Goal: Task Accomplishment & Management: Manage account settings

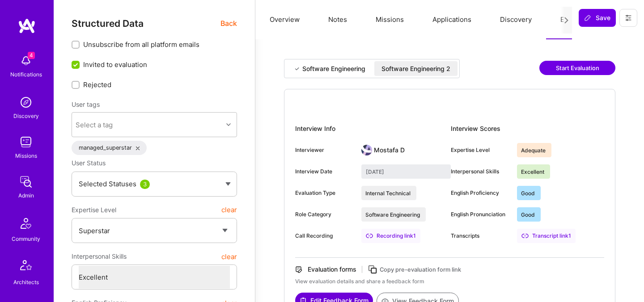
select select "7"
select select "6"
select select "7"
select select "KZ"
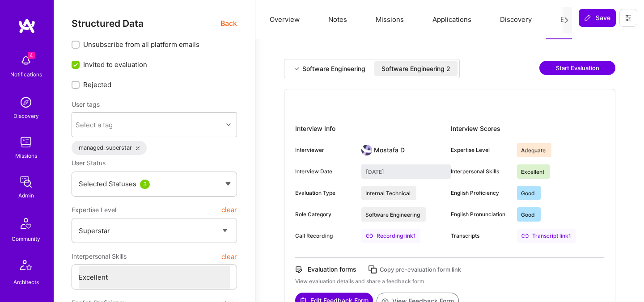
select select "Right Now"
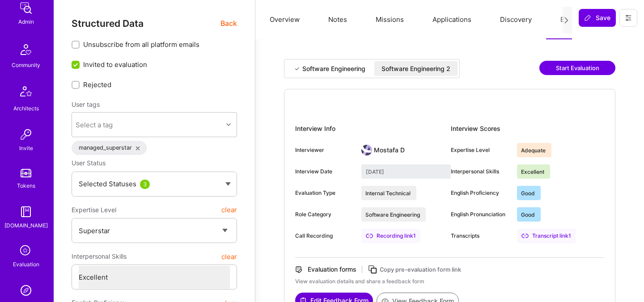
scroll to position [268, 0]
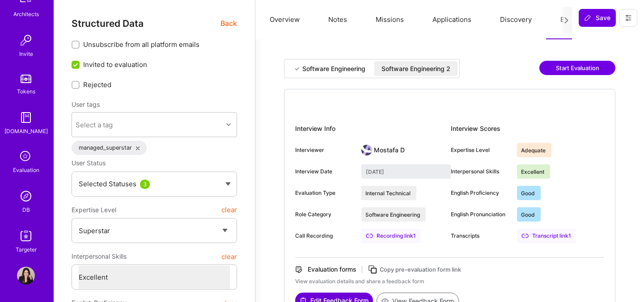
click at [29, 200] on img at bounding box center [26, 196] width 18 height 18
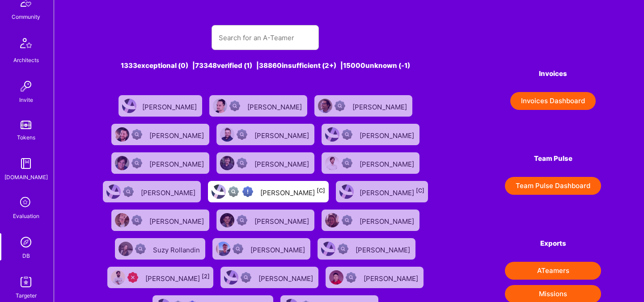
scroll to position [268, 0]
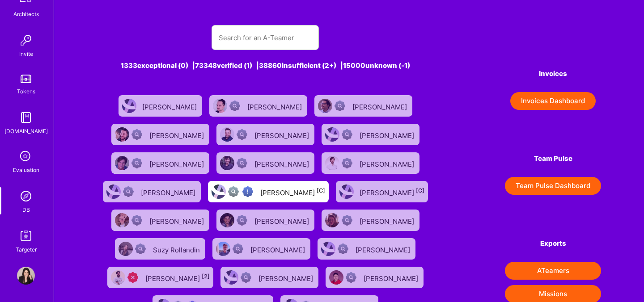
click at [26, 170] on div "Evaluation" at bounding box center [26, 169] width 26 height 9
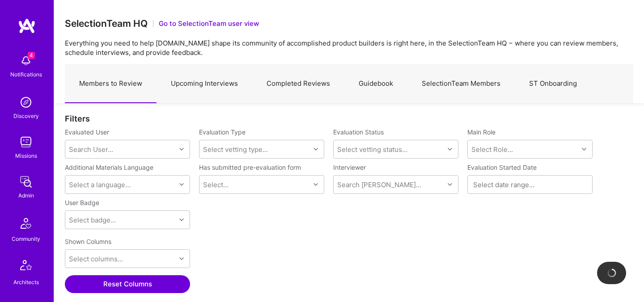
click at [479, 85] on link "SelectionTeam Members" at bounding box center [460, 83] width 107 height 39
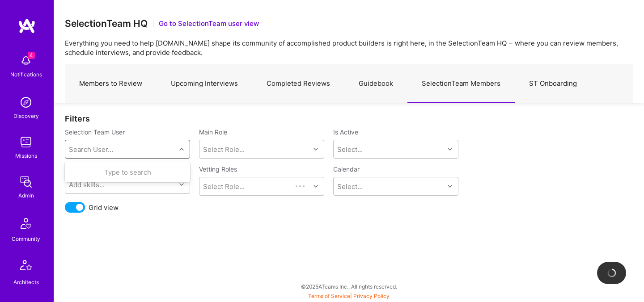
click at [154, 155] on div "Search User..." at bounding box center [120, 149] width 110 height 18
type input "jav"
click at [119, 178] on div "[PERSON_NAME][EMAIL_ADDRESS][DOMAIN_NAME]" at bounding box center [138, 186] width 91 height 19
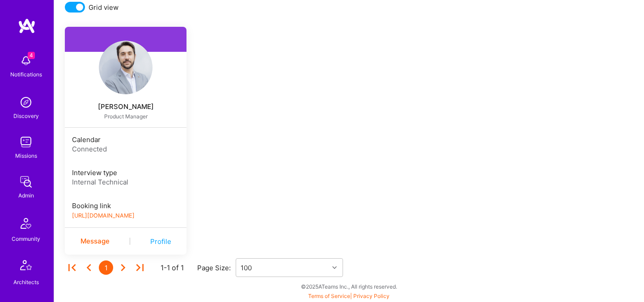
scroll to position [191, 0]
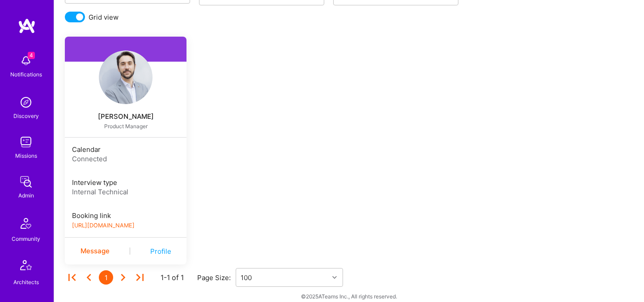
click at [138, 120] on div "[PERSON_NAME]" at bounding box center [126, 116] width 122 height 11
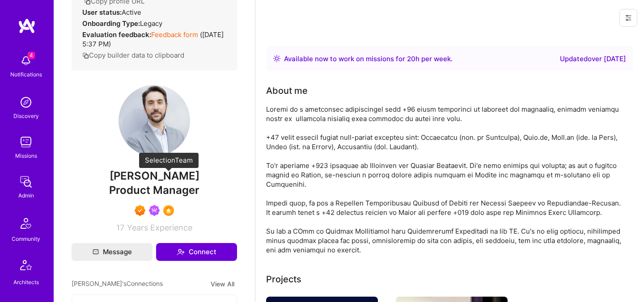
scroll to position [210, 0]
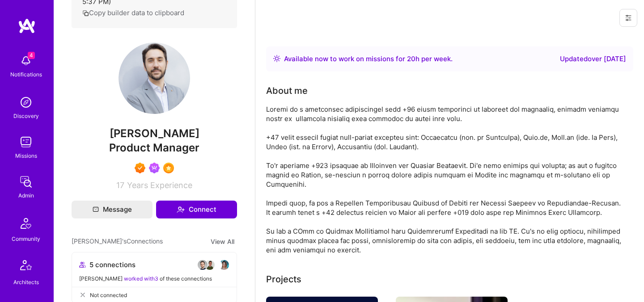
click at [165, 140] on span "[PERSON_NAME]" at bounding box center [154, 133] width 165 height 13
copy span "[PERSON_NAME]"
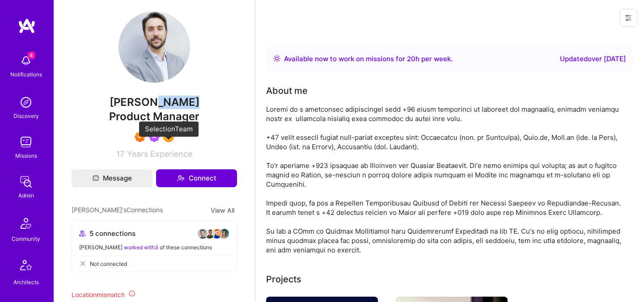
click at [169, 142] on img at bounding box center [168, 137] width 11 height 11
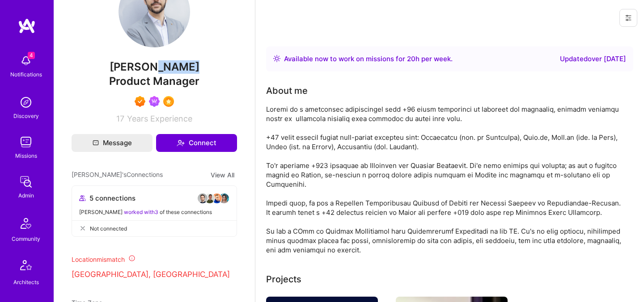
scroll to position [0, 0]
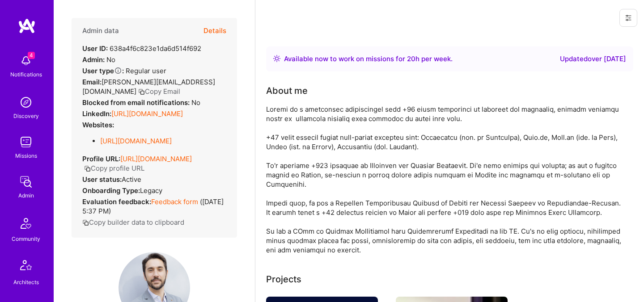
click at [213, 28] on button "Details" at bounding box center [215, 31] width 23 height 26
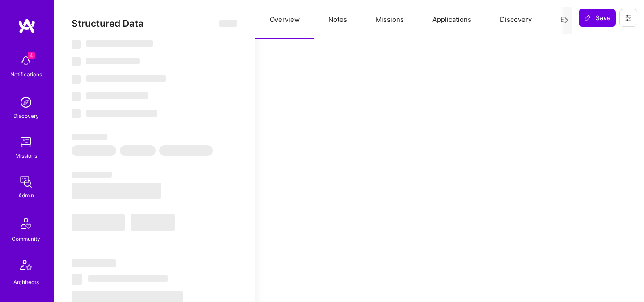
type textarea "x"
select select "Right Now"
select select "7"
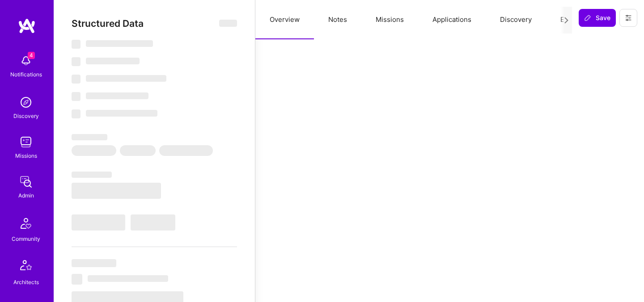
select select "7"
select select "DE"
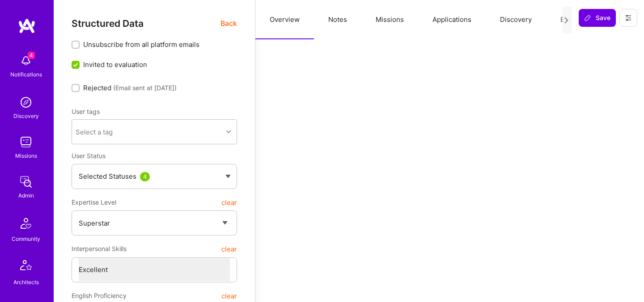
click at [345, 21] on button "Notes" at bounding box center [337, 19] width 47 height 39
type textarea "x"
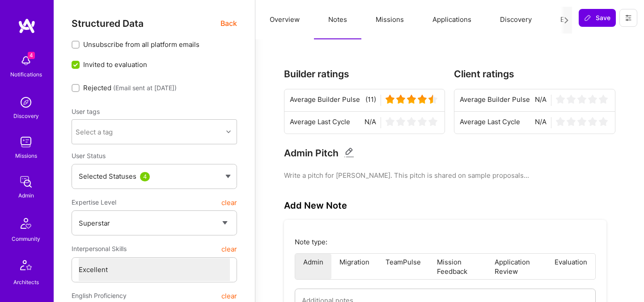
scroll to position [698, 0]
